Goal: Transaction & Acquisition: Book appointment/travel/reservation

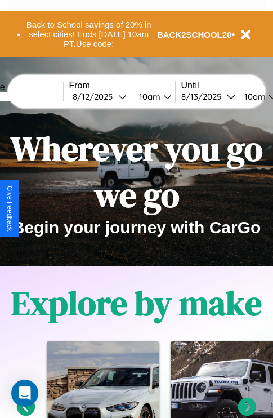
scroll to position [1365, 0]
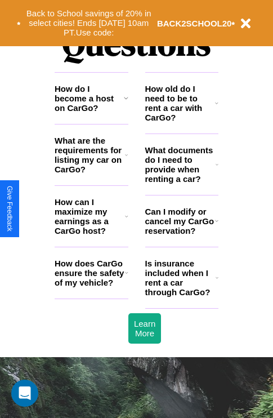
click at [91, 287] on h3 "How does CarGo ensure the safety of my vehicle?" at bounding box center [90, 273] width 70 height 29
click at [217, 282] on icon at bounding box center [217, 277] width 3 height 9
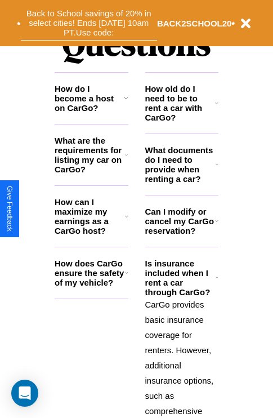
click at [88, 23] on button "Back to School savings of 20% in select cities! Ends [DATE] 10am PT. Use code:" at bounding box center [89, 23] width 136 height 35
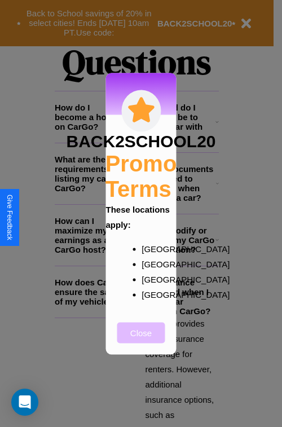
click at [141, 340] on button "Close" at bounding box center [141, 332] width 48 height 21
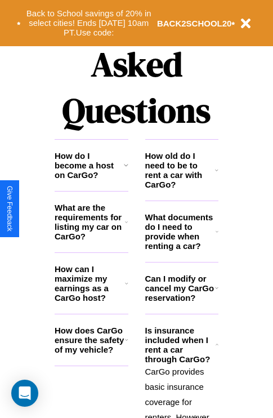
scroll to position [174, 0]
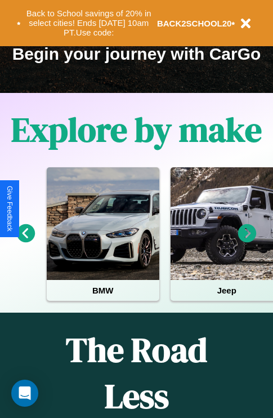
click at [25, 241] on icon at bounding box center [26, 233] width 19 height 19
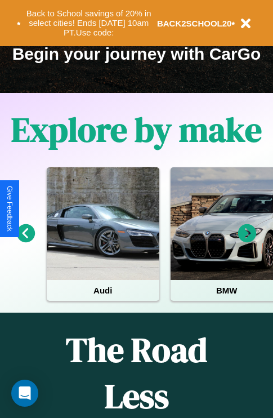
click at [247, 241] on icon at bounding box center [247, 233] width 19 height 19
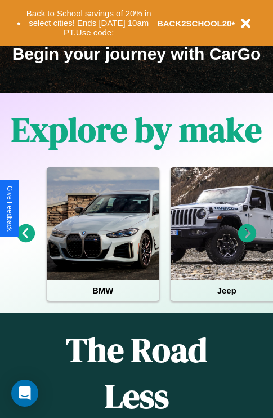
click at [247, 241] on icon at bounding box center [247, 233] width 19 height 19
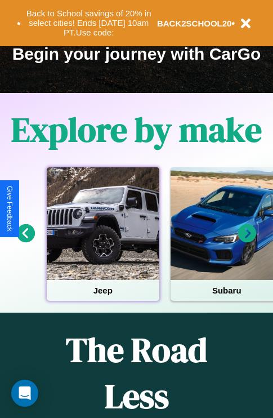
click at [103, 241] on div at bounding box center [103, 223] width 113 height 113
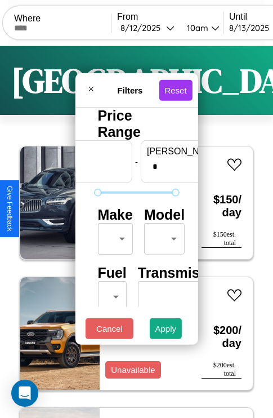
scroll to position [0, 70]
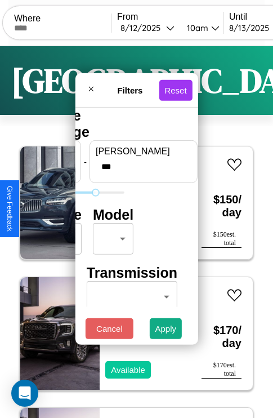
type input "***"
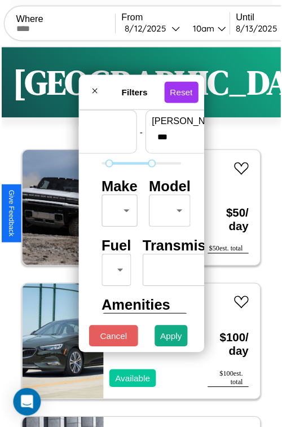
scroll to position [33, 0]
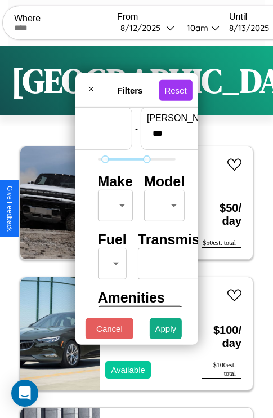
type input "**"
click at [113, 203] on body "CarGo Where From [DATE] 10am Until [DATE] 10am Become a Host Login Sign Up Toky…" at bounding box center [136, 232] width 273 height 465
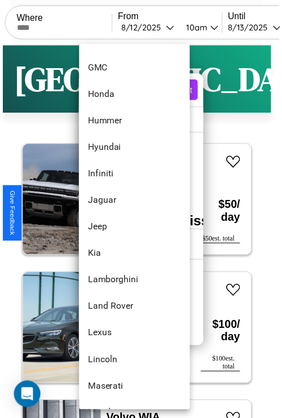
scroll to position [400, 0]
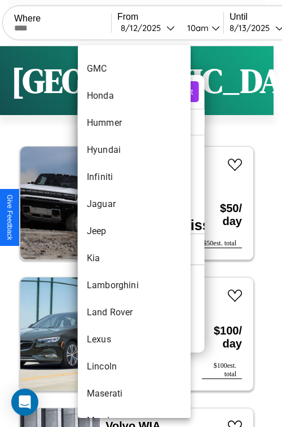
click at [113, 231] on li "Jeep" at bounding box center [134, 230] width 113 height 27
type input "****"
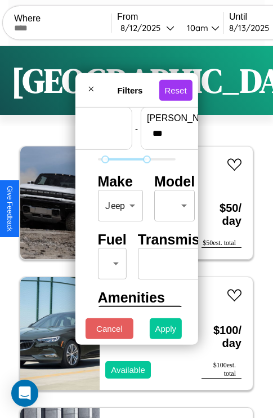
click at [166, 331] on button "Apply" at bounding box center [166, 328] width 33 height 21
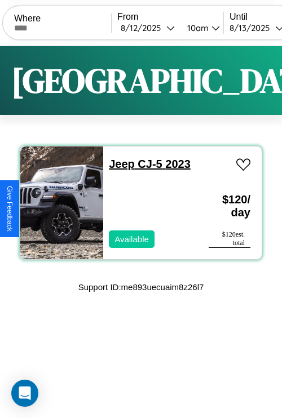
click at [118, 164] on link "Jeep CJ-5 2023" at bounding box center [150, 164] width 82 height 12
